Goal: Transaction & Acquisition: Purchase product/service

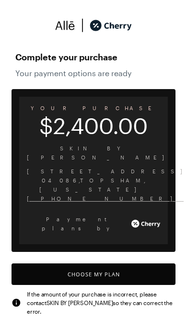
click at [137, 263] on button "Choose My Plan" at bounding box center [93, 274] width 164 height 22
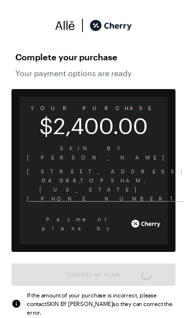
scroll to position [791, 0]
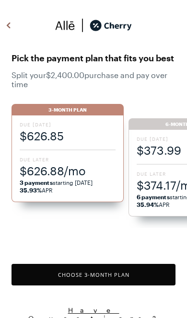
click at [113, 276] on button "Choose 3 -Month Plan" at bounding box center [93, 275] width 164 height 22
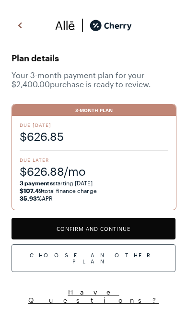
click at [13, 22] on button at bounding box center [19, 26] width 17 height 17
click at [121, 258] on div "Choose Another Plan" at bounding box center [93, 258] width 164 height 28
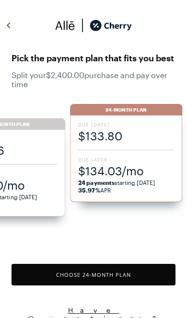
click at [135, 279] on button "Choose 24 -Month Plan" at bounding box center [93, 275] width 164 height 22
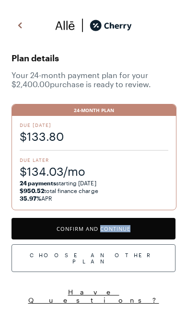
click at [135, 72] on span "Your 24 -month payment plan for your $2,400.00 purchase is ready to review." at bounding box center [93, 79] width 164 height 18
click at [162, 290] on button "Have Questions?" at bounding box center [93, 295] width 164 height 17
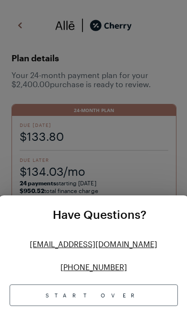
click at [158, 124] on div "Have Questions? [EMAIL_ADDRESS][DOMAIN_NAME] [PHONE_NUMBER] Start Over" at bounding box center [93, 159] width 187 height 318
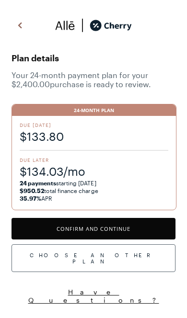
click at [168, 68] on div "Plan details Your 24 -month payment plan for your $2,400.00 purchase is ready t…" at bounding box center [93, 127] width 164 height 165
click at [162, 304] on div "Plan details Your 24 -month payment plan for your $2,400.00 purchase is ready t…" at bounding box center [93, 157] width 187 height 314
click at [142, 76] on span "Your 24 -month payment plan for your $2,400.00 purchase is ready to review." at bounding box center [93, 79] width 164 height 18
click at [164, 303] on div "Plan details Your 24 -month payment plan for your $2,400.00 purchase is ready t…" at bounding box center [93, 157] width 187 height 314
click at [26, 27] on img at bounding box center [19, 25] width 11 height 14
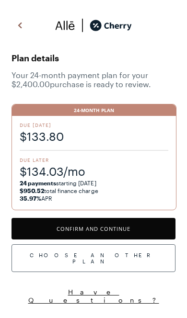
click at [148, 67] on div "Plan details Your 24 -month payment plan for your $2,400.00 purchase is ready t…" at bounding box center [93, 127] width 164 height 165
click at [153, 71] on span "Your 24 -month payment plan for your $2,400.00 purchase is ready to review." at bounding box center [93, 79] width 164 height 18
click at [67, 239] on button "Confirm and Continue" at bounding box center [93, 229] width 164 height 22
